Goal: Task Accomplishment & Management: Manage account settings

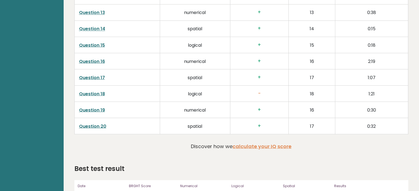
scroll to position [1025, 0]
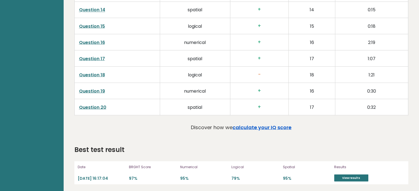
click at [253, 126] on link "calculate your IQ score" at bounding box center [261, 127] width 59 height 7
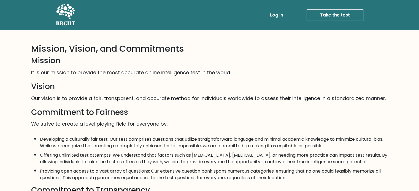
click at [283, 14] on link "Log in" at bounding box center [277, 15] width 18 height 11
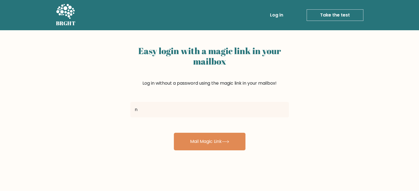
type input "[EMAIL_ADDRESS][DOMAIN_NAME]"
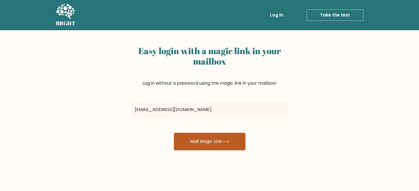
click at [198, 138] on button "Mail Magic Link" at bounding box center [210, 142] width 72 height 18
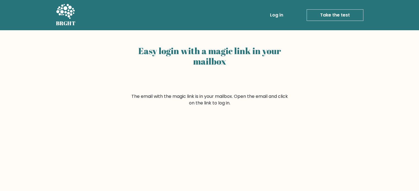
click at [309, 122] on div "Easy login with a magic link in your mailbox The email with the magic link is i…" at bounding box center [209, 134] width 419 height 209
click at [281, 13] on link "Log in" at bounding box center [277, 15] width 18 height 11
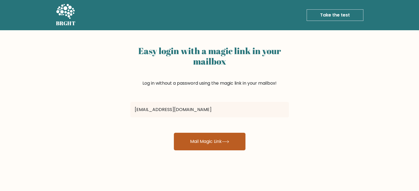
click at [198, 147] on button "Mail Magic Link" at bounding box center [210, 142] width 72 height 18
